Goal: Transaction & Acquisition: Purchase product/service

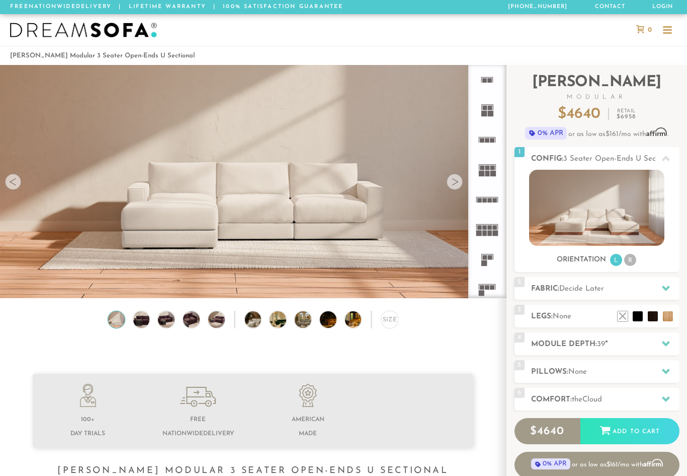
scroll to position [10943, 687]
click at [666, 285] on icon at bounding box center [666, 288] width 8 height 8
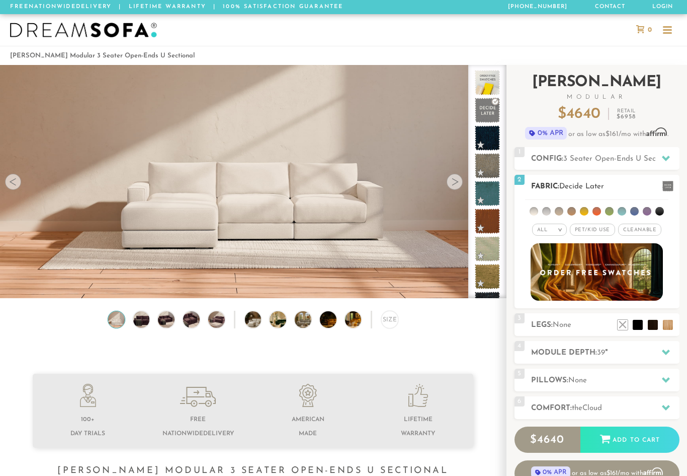
click at [547, 210] on li at bounding box center [547, 211] width 9 height 9
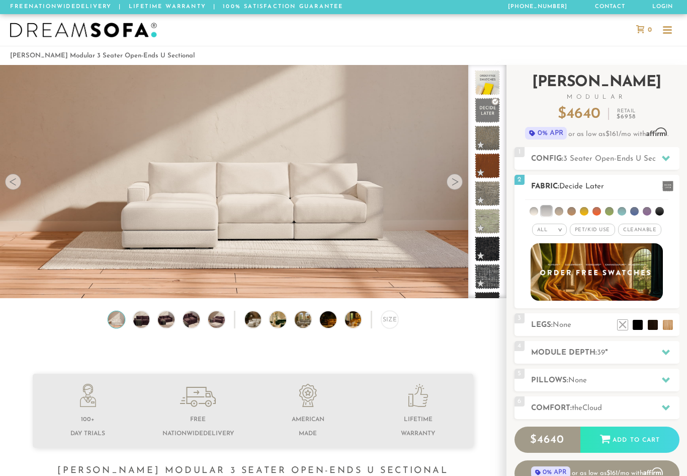
click at [593, 225] on span "Pet/Kid Use x" at bounding box center [592, 229] width 45 height 12
click at [646, 230] on span "Cleanable x" at bounding box center [643, 229] width 43 height 12
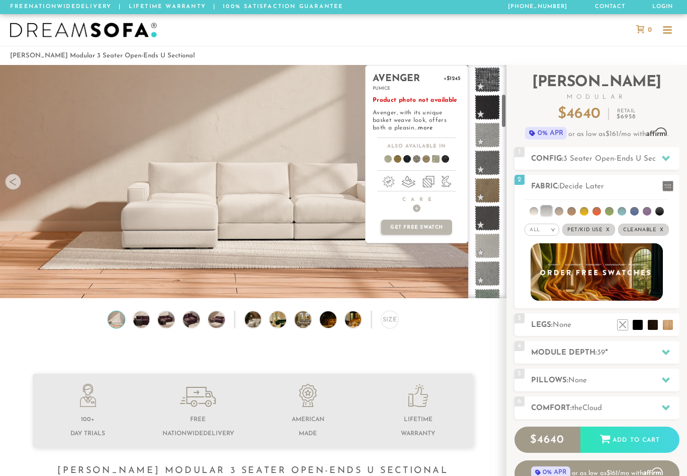
scroll to position [196, 0]
click at [489, 247] on span at bounding box center [488, 246] width 32 height 32
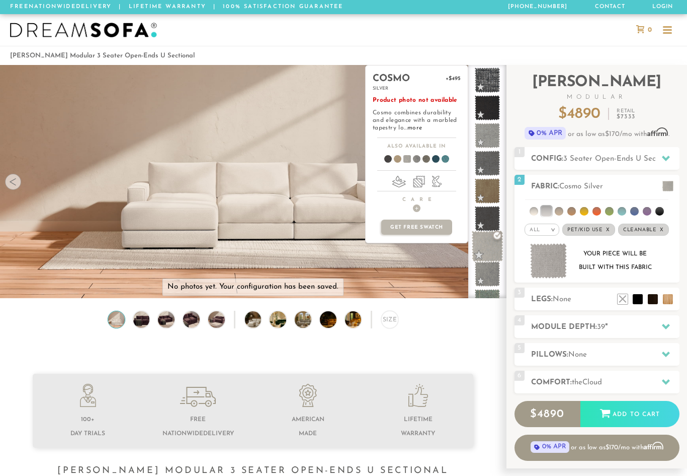
click at [492, 246] on span at bounding box center [488, 246] width 32 height 32
click at [498, 235] on span at bounding box center [488, 246] width 32 height 32
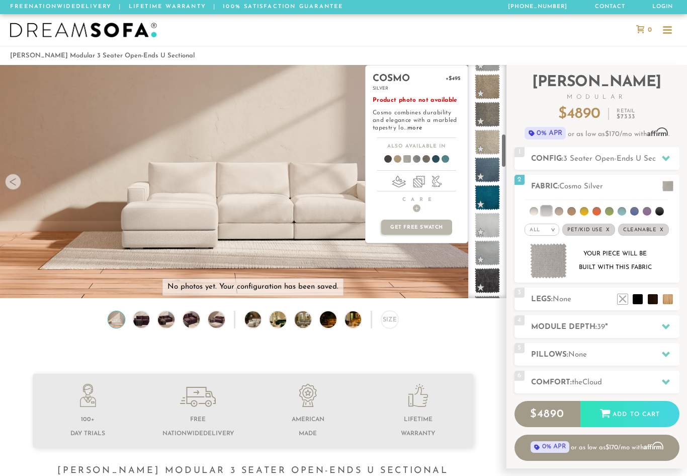
scroll to position [463, 0]
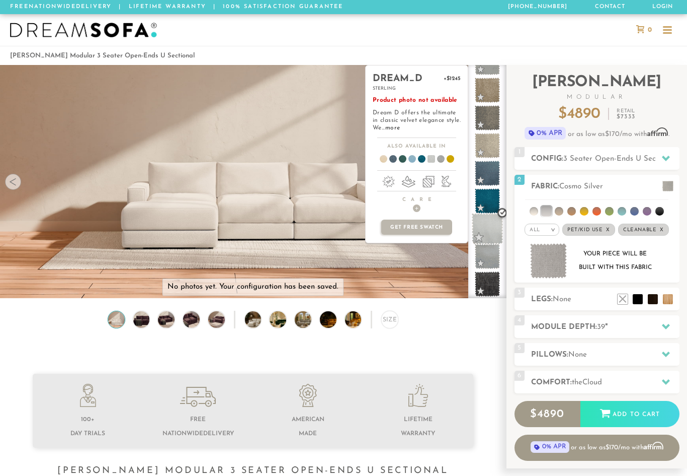
click at [493, 234] on span at bounding box center [488, 229] width 32 height 32
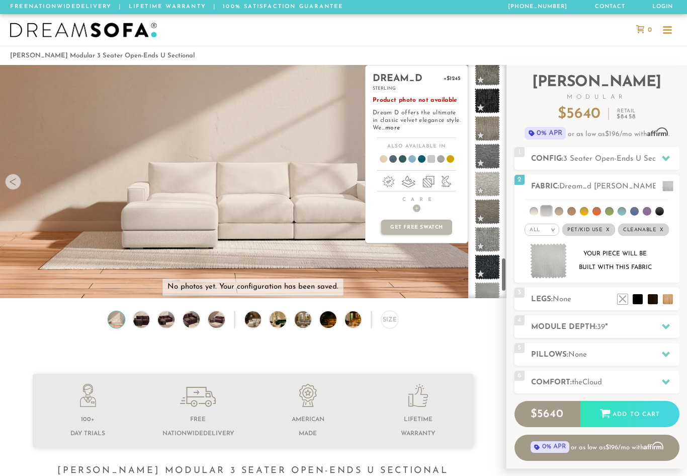
scroll to position [1318, 0]
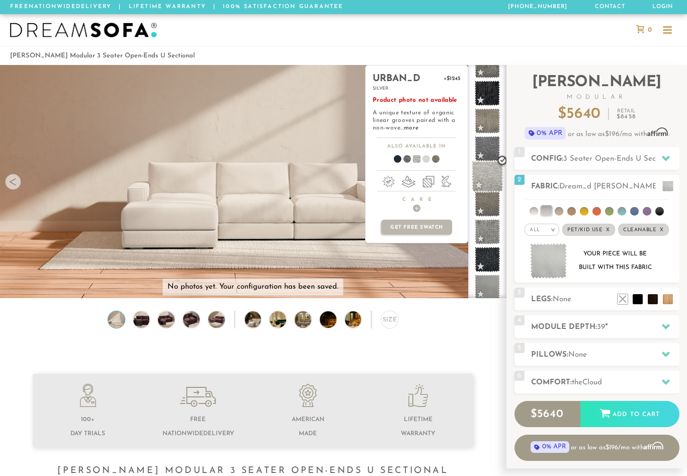
click at [491, 179] on span at bounding box center [488, 177] width 32 height 32
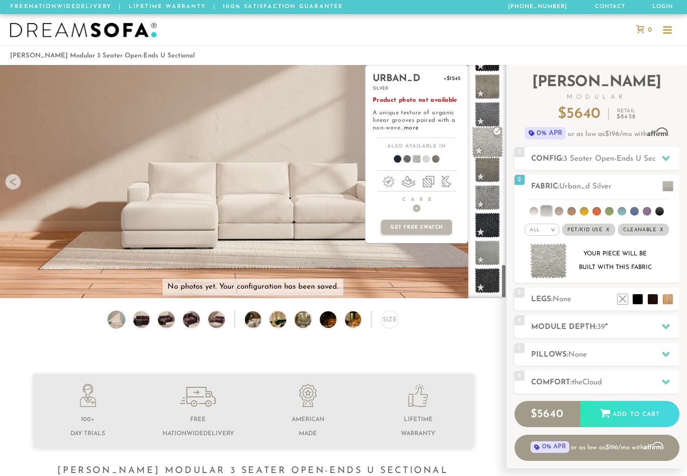
scroll to position [1352, 0]
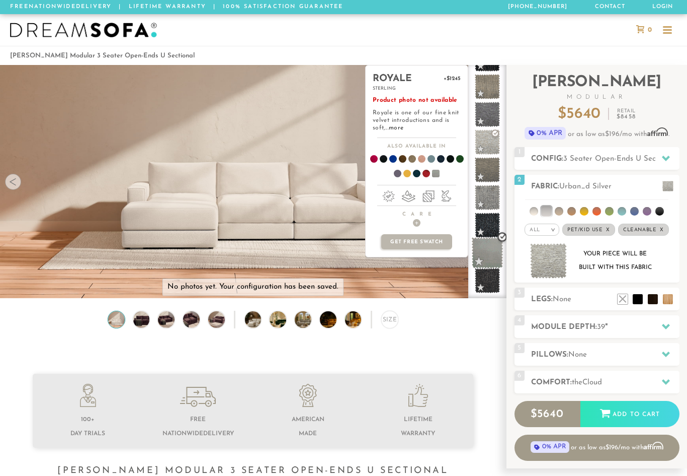
click at [492, 251] on span at bounding box center [488, 253] width 32 height 32
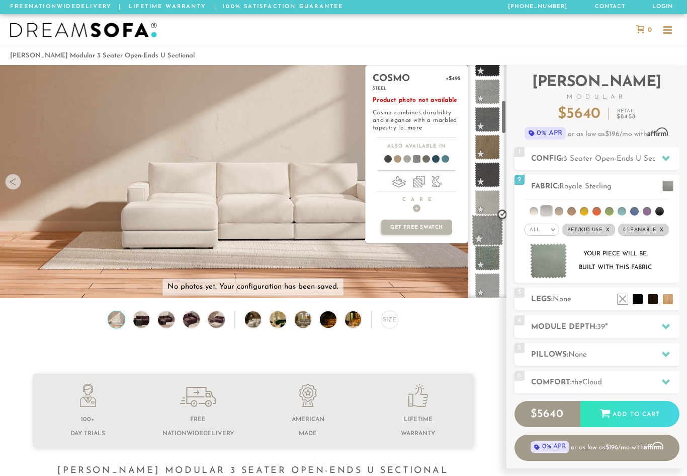
scroll to position [226, 0]
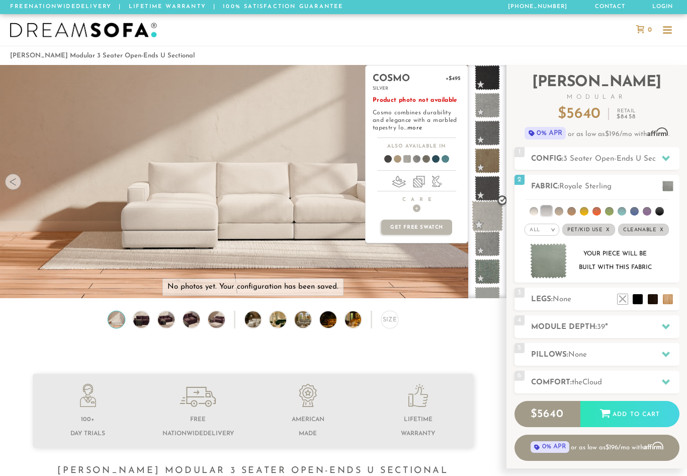
click at [493, 217] on span at bounding box center [488, 216] width 32 height 32
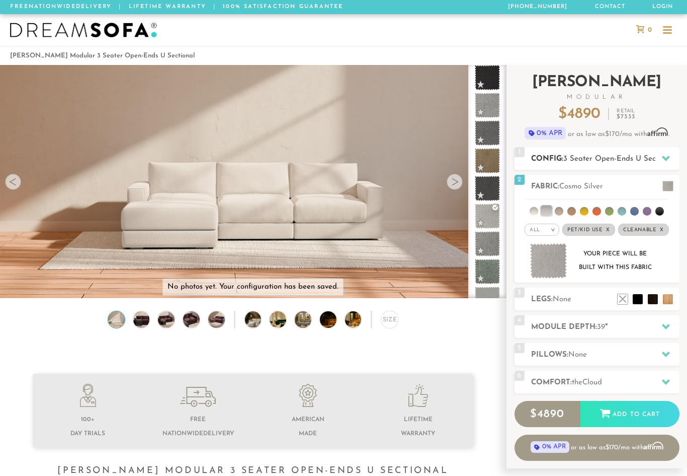
click at [663, 158] on icon at bounding box center [666, 158] width 8 height 8
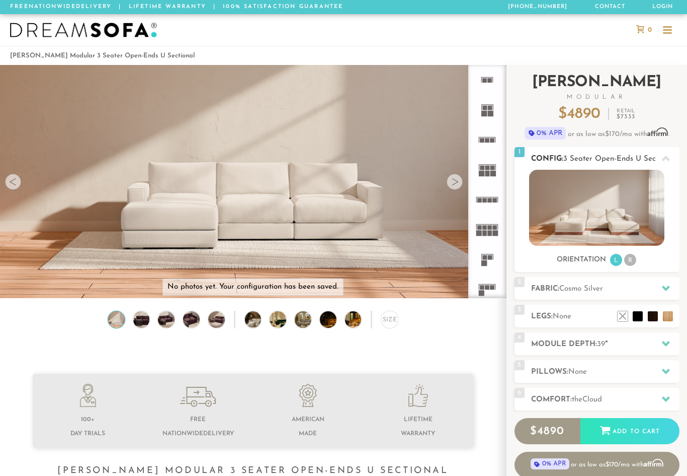
click at [666, 158] on icon at bounding box center [666, 159] width 8 height 6
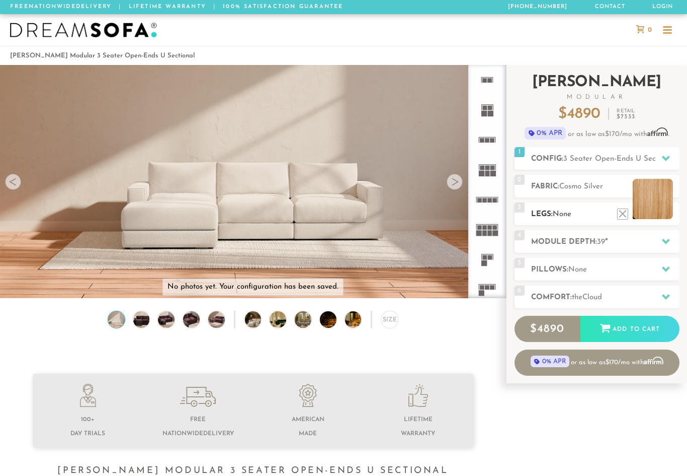
click at [664, 210] on li at bounding box center [653, 199] width 40 height 40
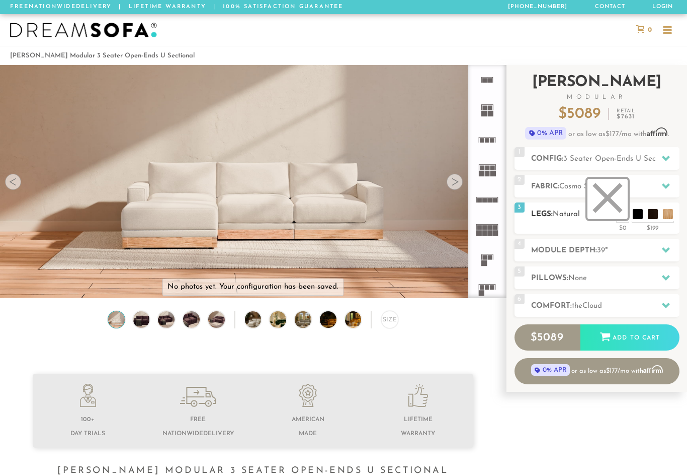
click at [625, 213] on li at bounding box center [608, 199] width 40 height 40
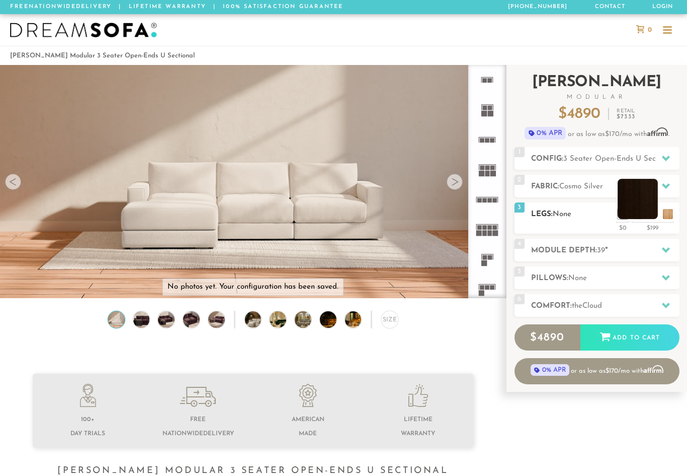
click at [650, 211] on li at bounding box center [638, 199] width 40 height 40
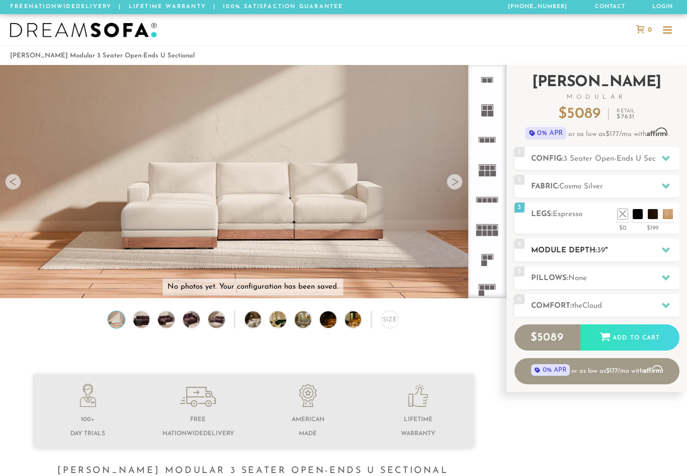
click at [664, 252] on icon at bounding box center [666, 250] width 8 height 8
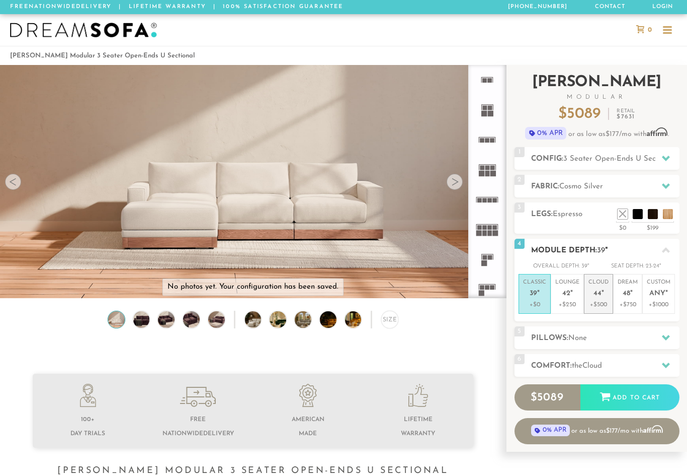
click at [599, 297] on p "Cloud 44 "" at bounding box center [599, 289] width 20 height 22
click at [670, 251] on div at bounding box center [666, 250] width 21 height 21
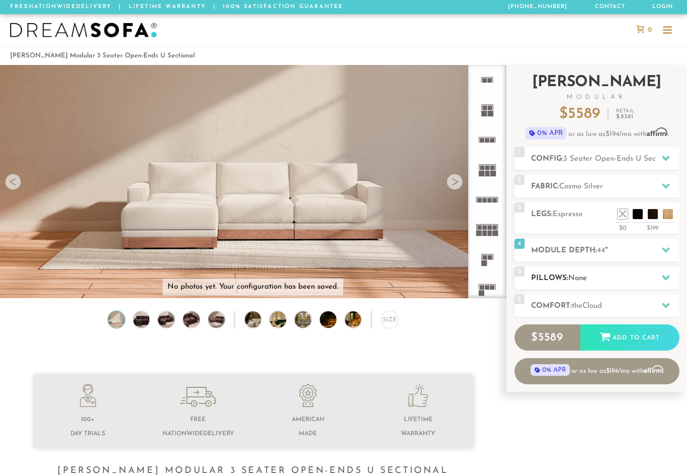
click at [665, 274] on icon at bounding box center [666, 277] width 8 height 8
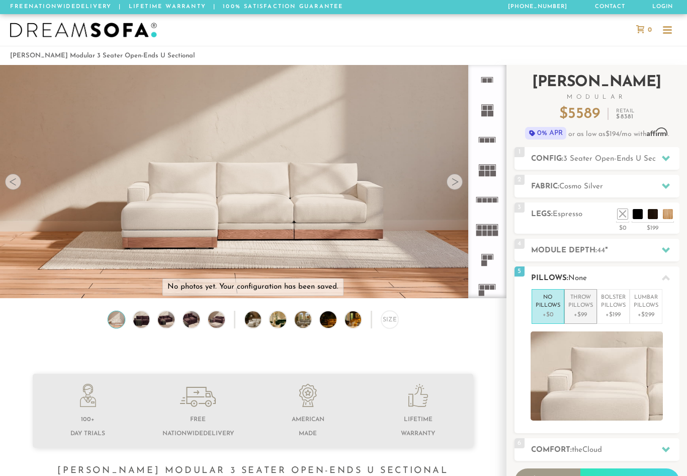
click at [572, 307] on p "Throw Pillows" at bounding box center [581, 301] width 25 height 17
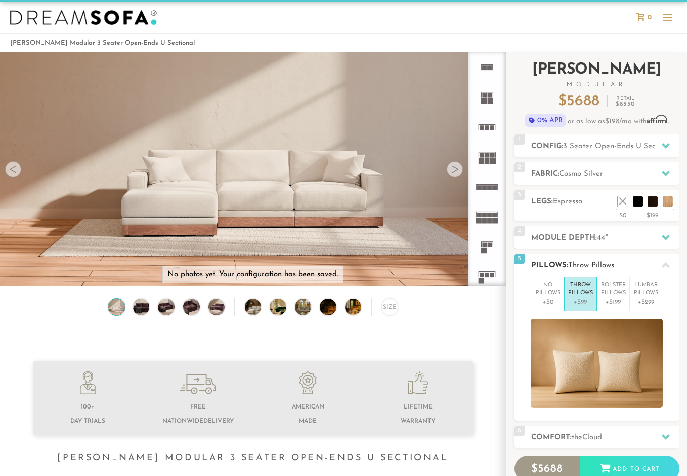
scroll to position [13, 0]
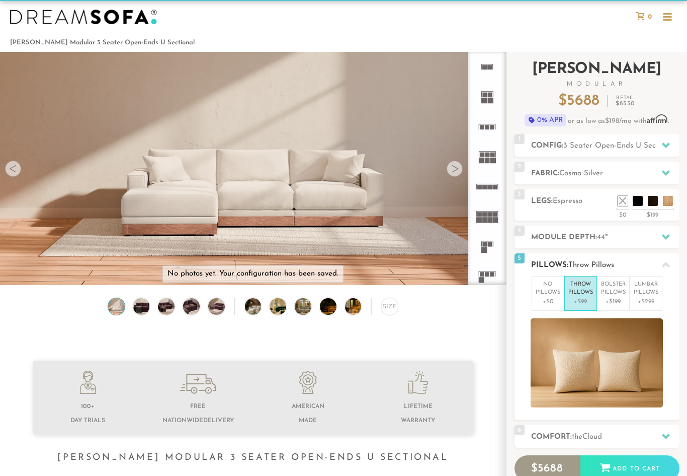
click at [667, 262] on icon at bounding box center [666, 265] width 8 height 8
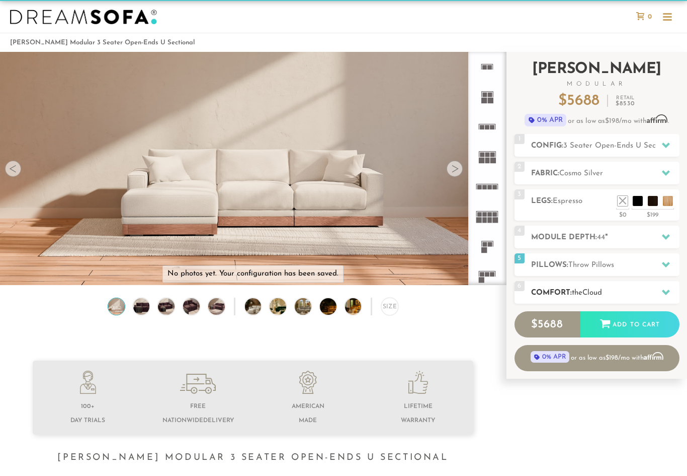
click at [668, 293] on icon at bounding box center [666, 292] width 8 height 8
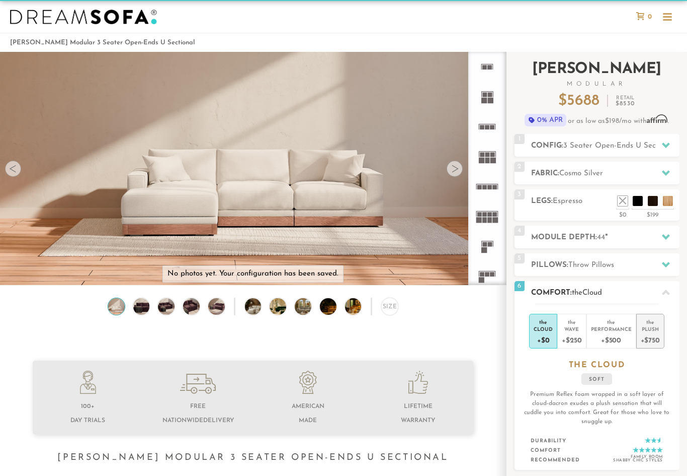
click at [656, 333] on div "+$750" at bounding box center [650, 339] width 19 height 15
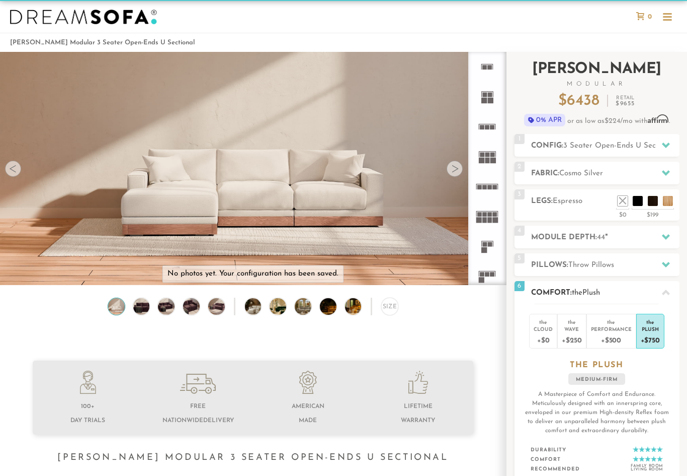
click at [673, 290] on div at bounding box center [666, 292] width 21 height 21
